Goal: Task Accomplishment & Management: Use online tool/utility

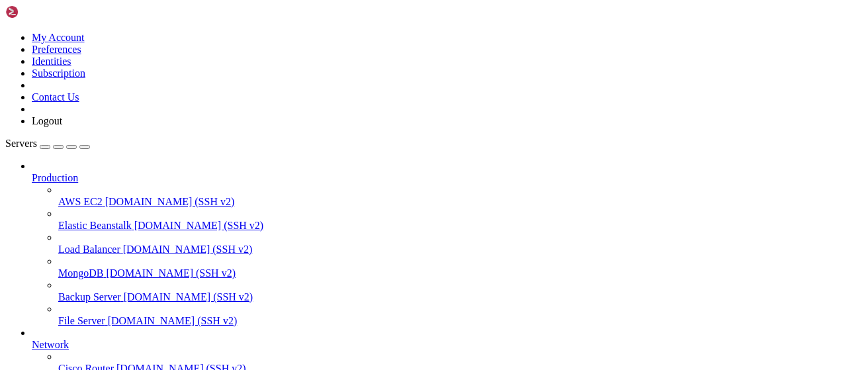
scroll to position [269, 0]
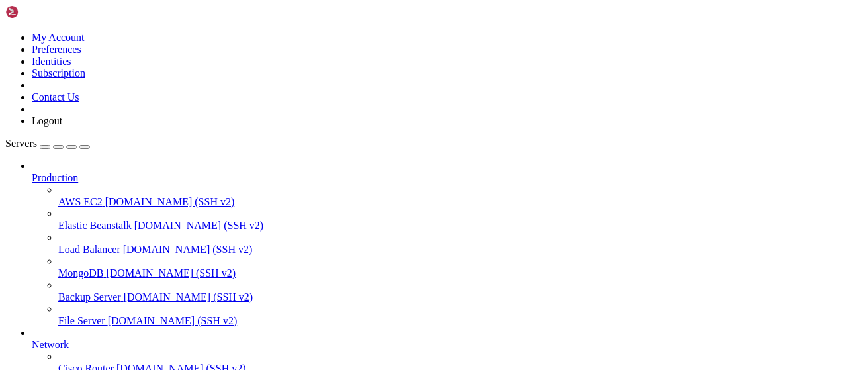
scroll to position [550, 0]
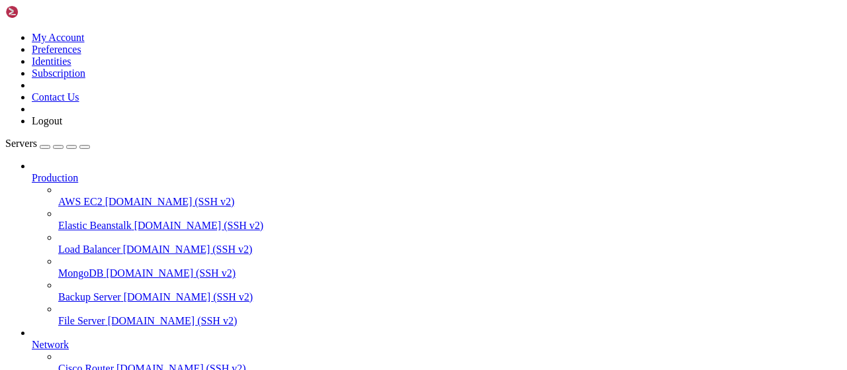
scroll to position [482, 0]
type input "/root/Piar-Flow"
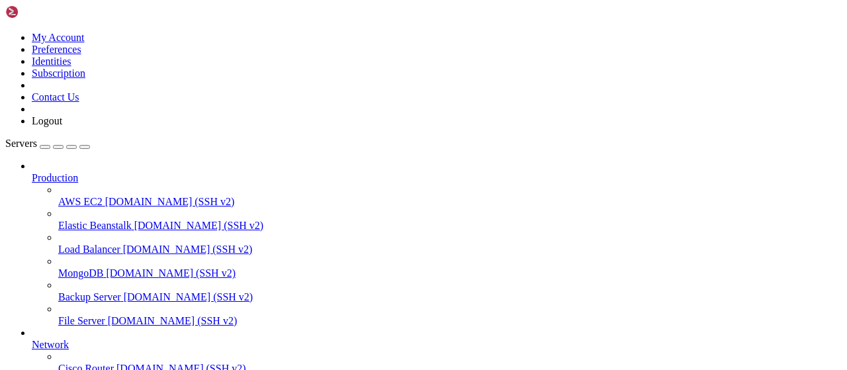
drag, startPoint x: 423, startPoint y: 274, endPoint x: 177, endPoint y: 181, distance: 264.0
type textarea "fl {'type': 'new_status', 'key_number': 7905, 'data': {'status': 'abort', 'user…"
